Goal: Task Accomplishment & Management: Use online tool/utility

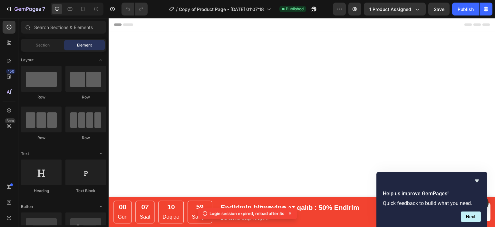
scroll to position [1040, 0]
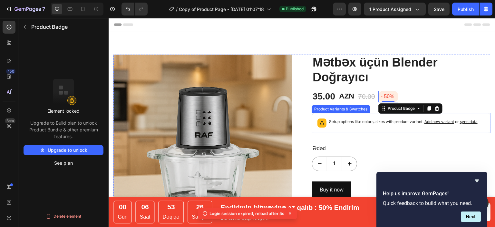
scroll to position [53, 0]
